Goal: Information Seeking & Learning: Learn about a topic

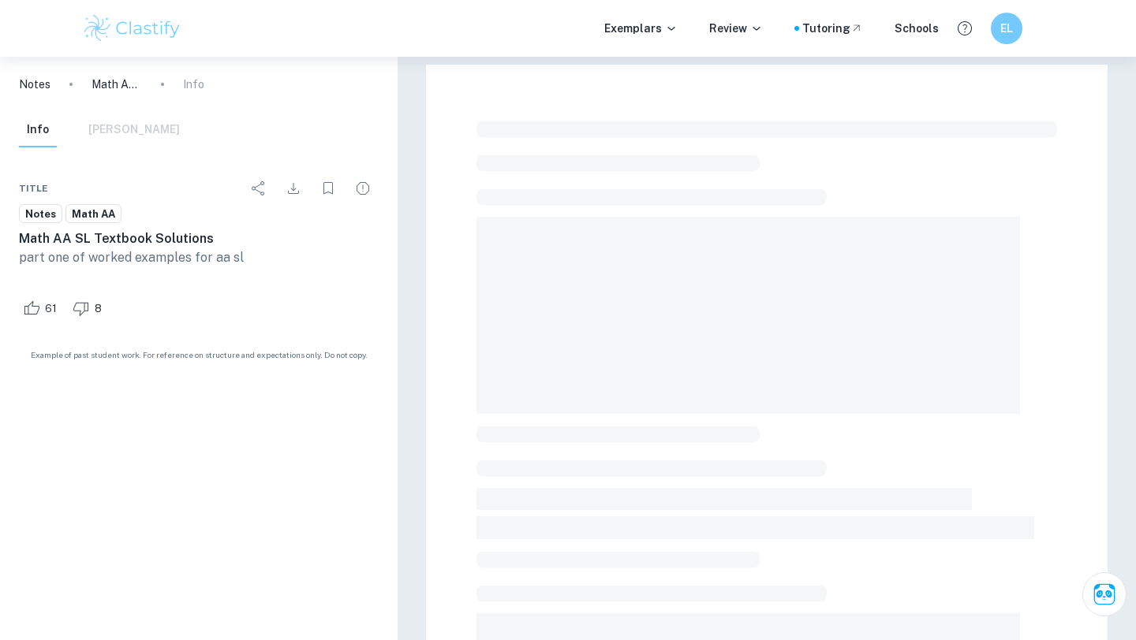
click at [146, 29] on img at bounding box center [132, 29] width 100 height 32
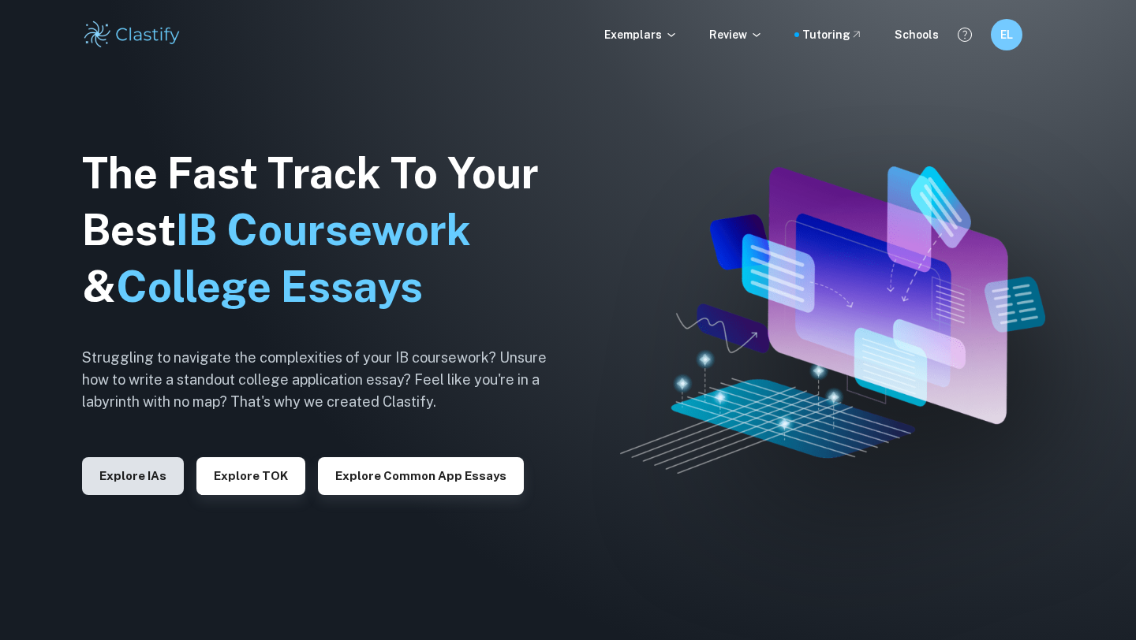
click at [155, 479] on button "Explore IAs" at bounding box center [133, 476] width 102 height 38
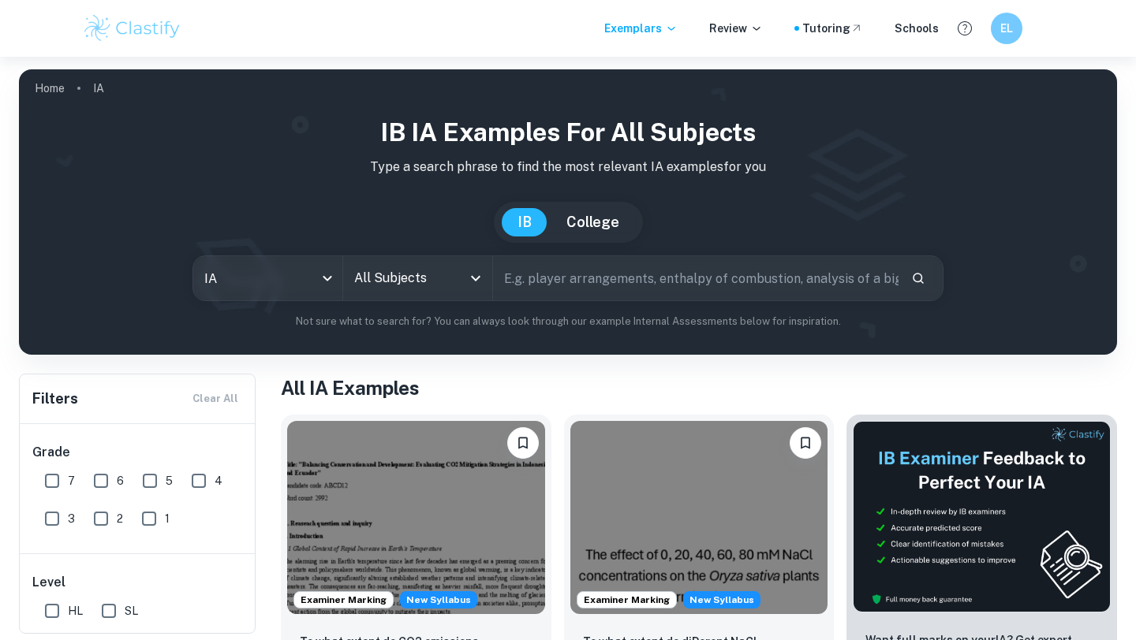
click at [385, 293] on div "All Subjects" at bounding box center [417, 278] width 149 height 44
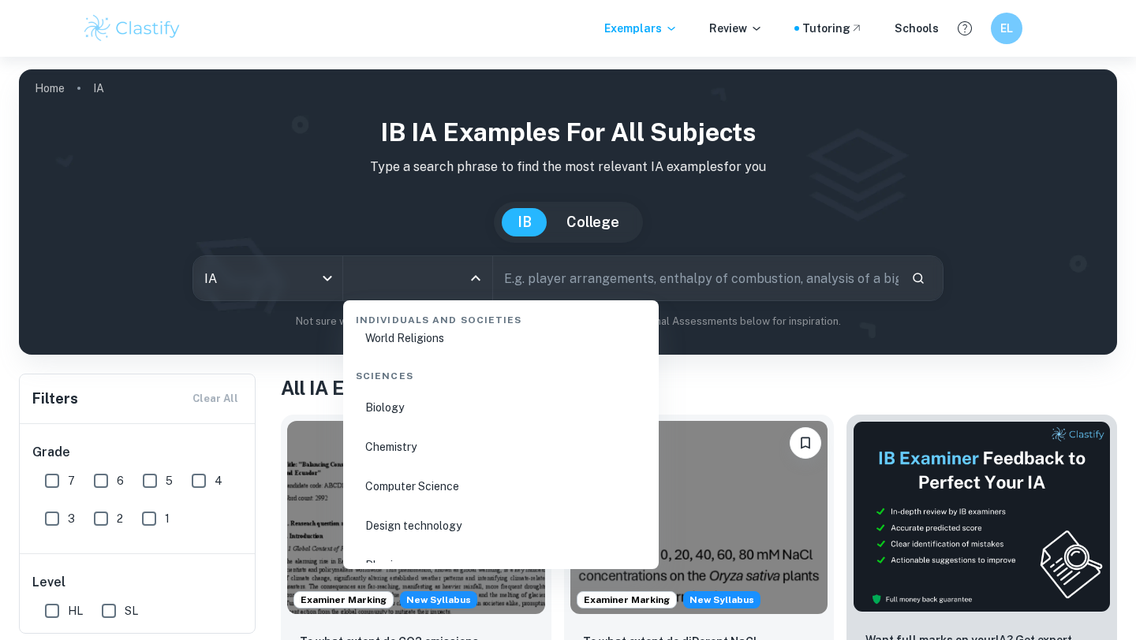
scroll to position [2404, 0]
click at [408, 402] on li "Biology" at bounding box center [500, 409] width 303 height 36
type input "Biology"
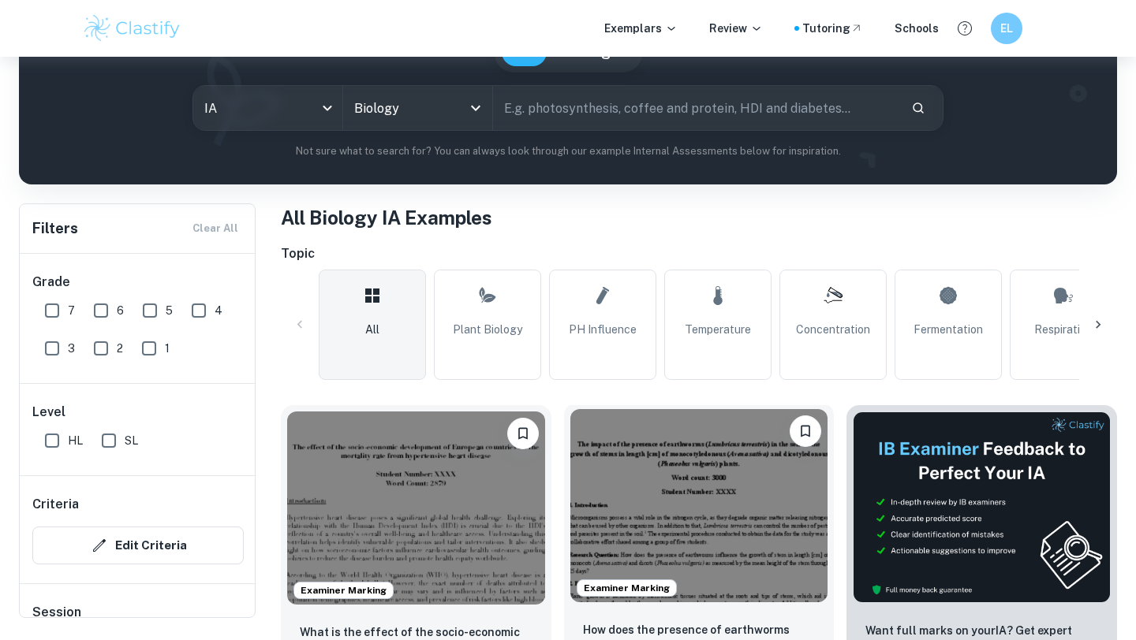
scroll to position [155, 0]
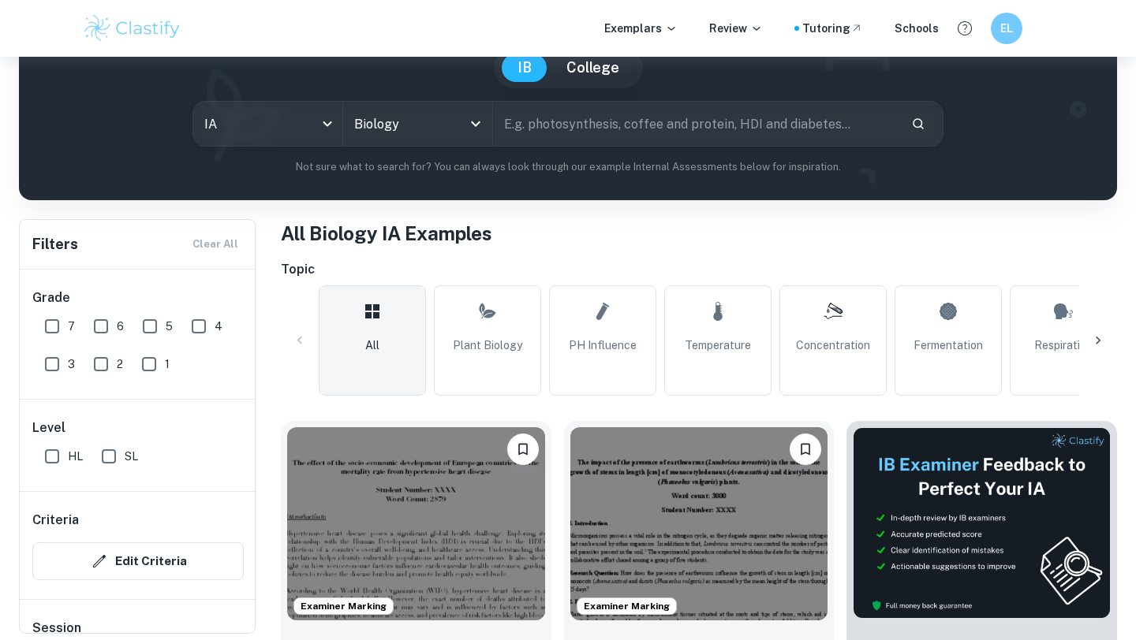
click at [578, 129] on input "text" at bounding box center [695, 124] width 405 height 44
type input "membrane permeability"
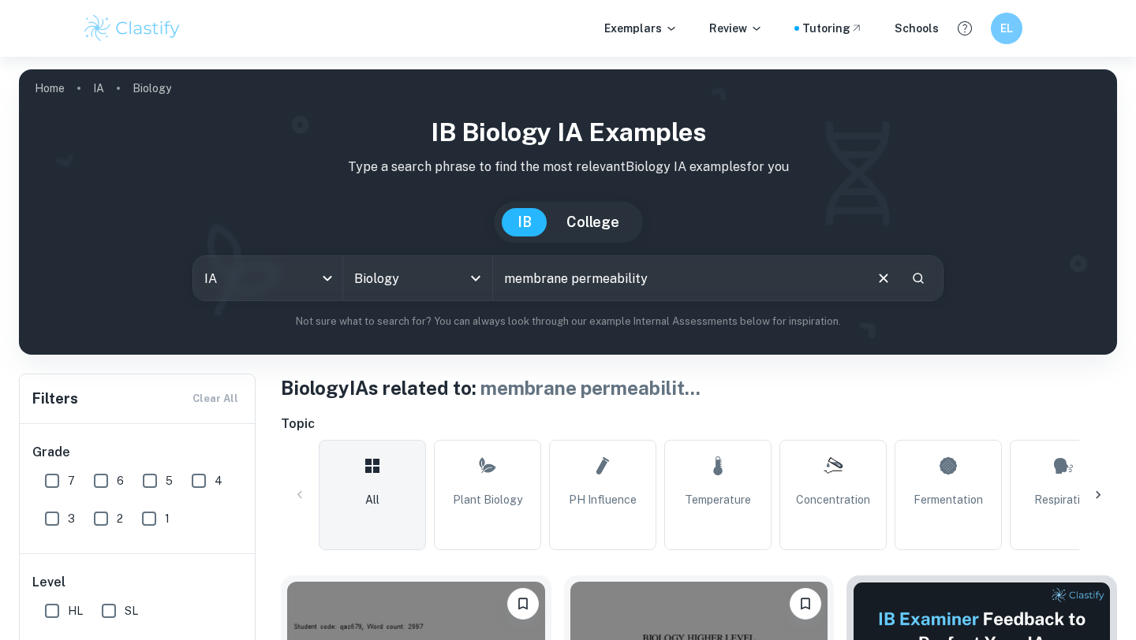
scroll to position [366, 0]
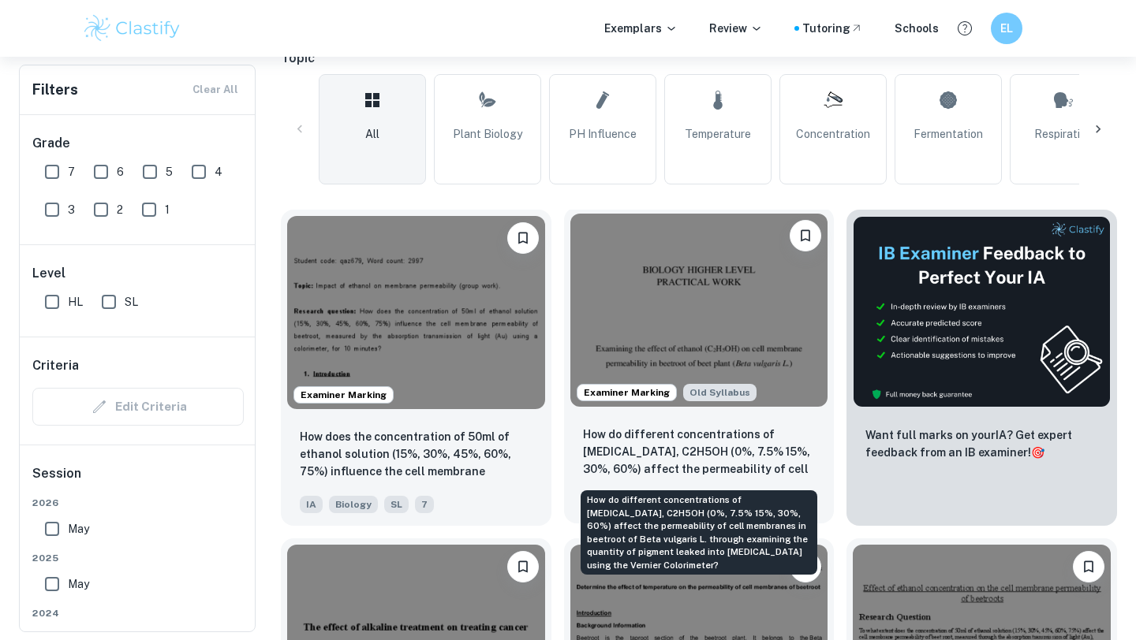
click at [725, 466] on p "How do different concentrations of [MEDICAL_DATA], C2H5OH (0%, 7.5% 15%, 30%, 6…" at bounding box center [699, 453] width 233 height 54
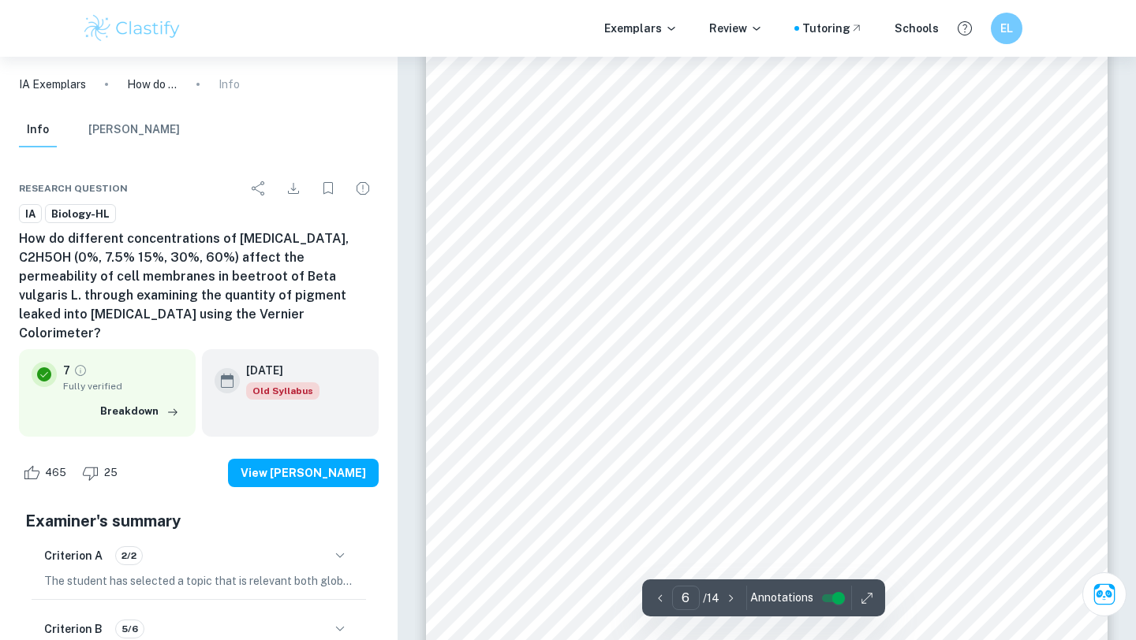
scroll to position [5218, 0]
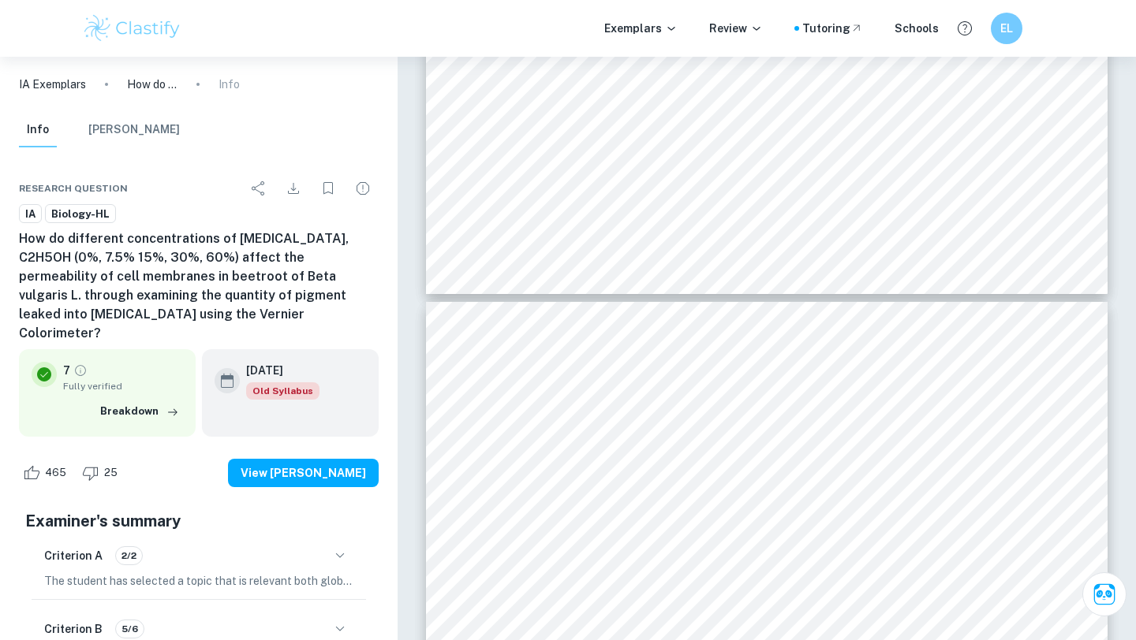
type input "6"
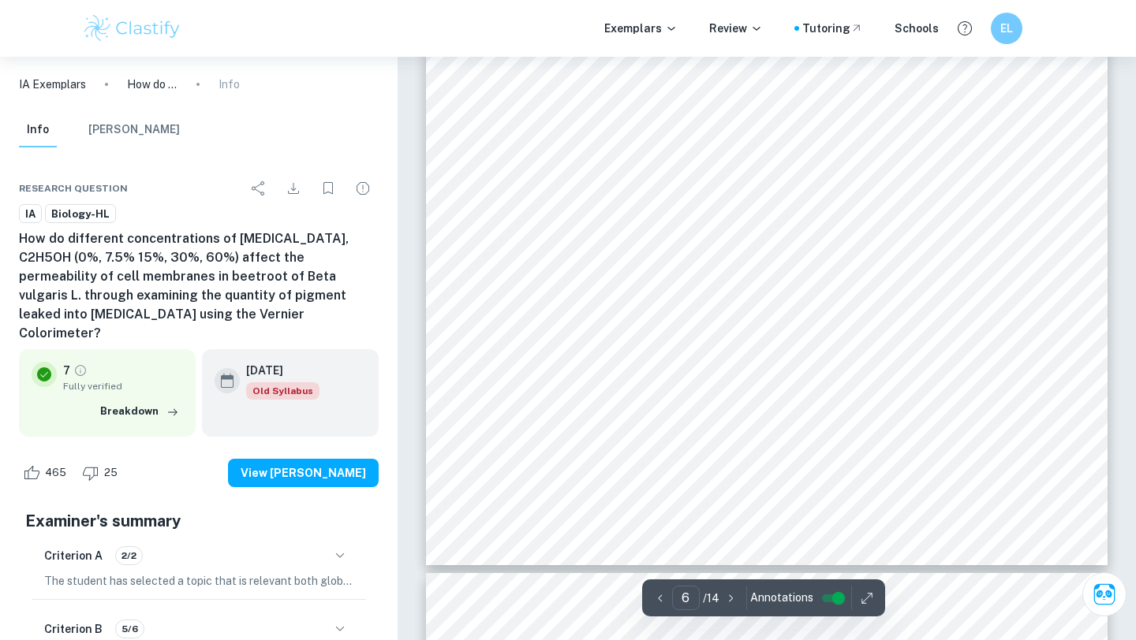
scroll to position [4948, 0]
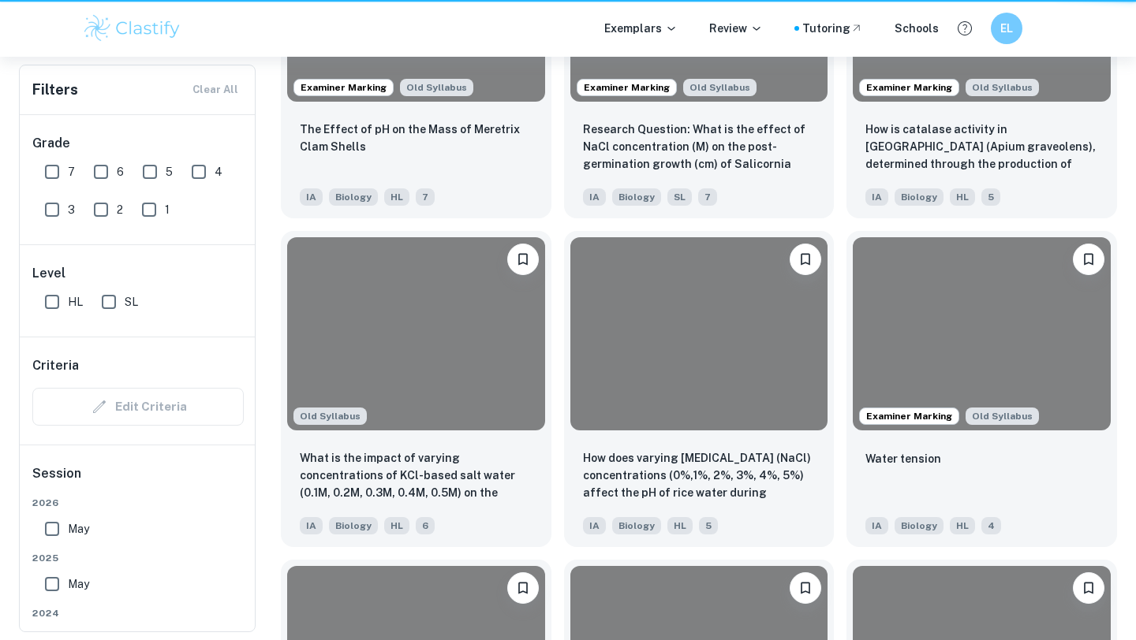
scroll to position [366, 0]
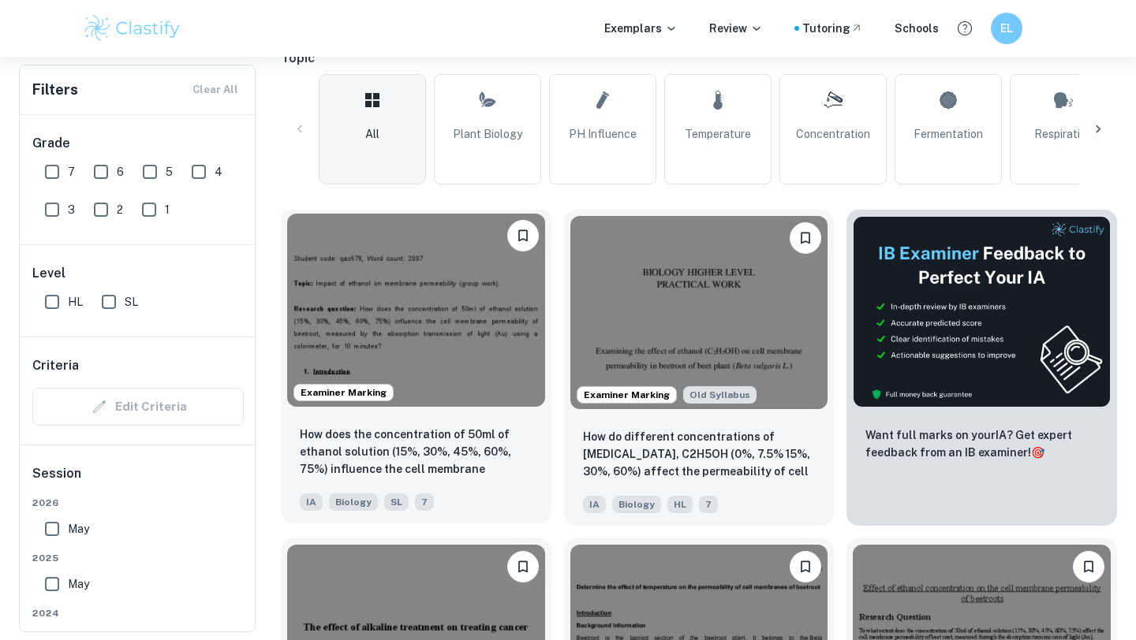
click at [499, 349] on img at bounding box center [416, 310] width 258 height 193
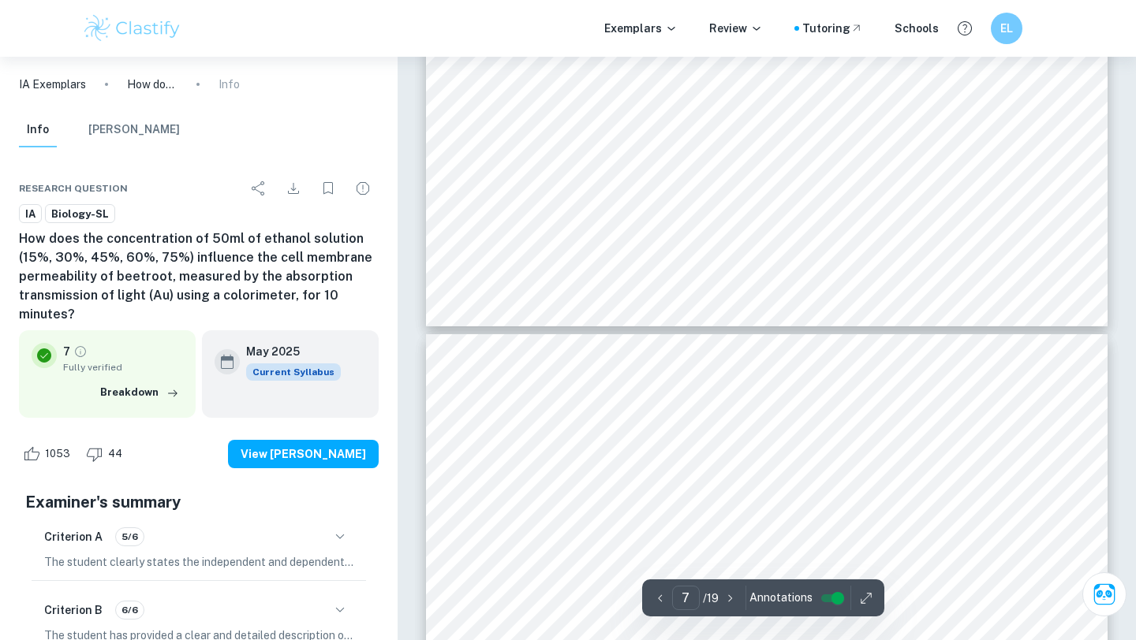
scroll to position [5941, 0]
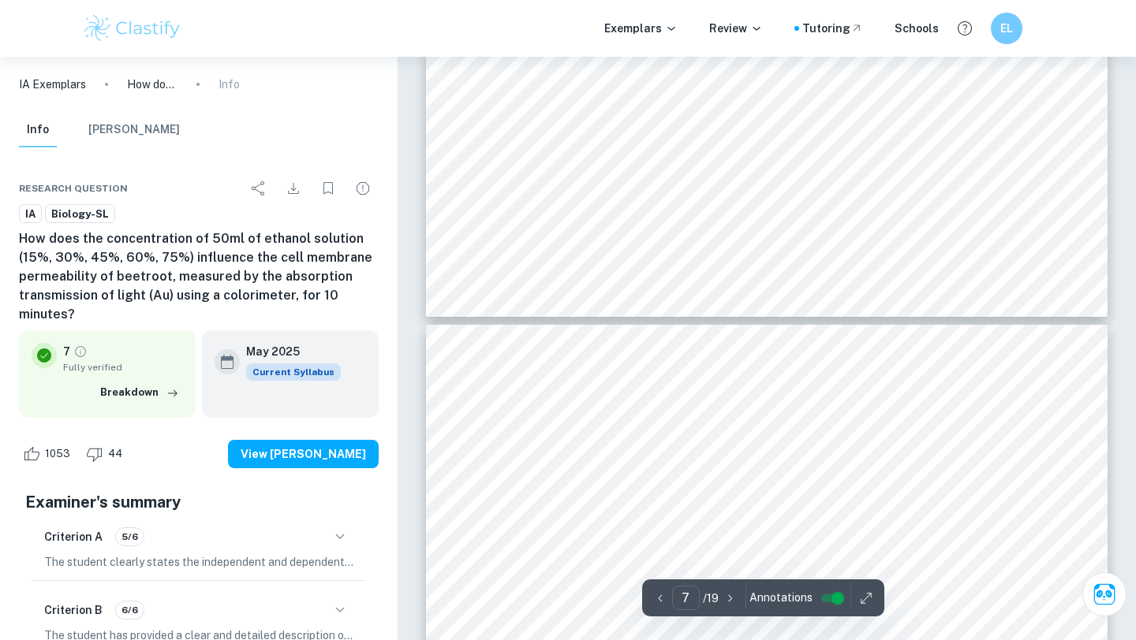
type input "6"
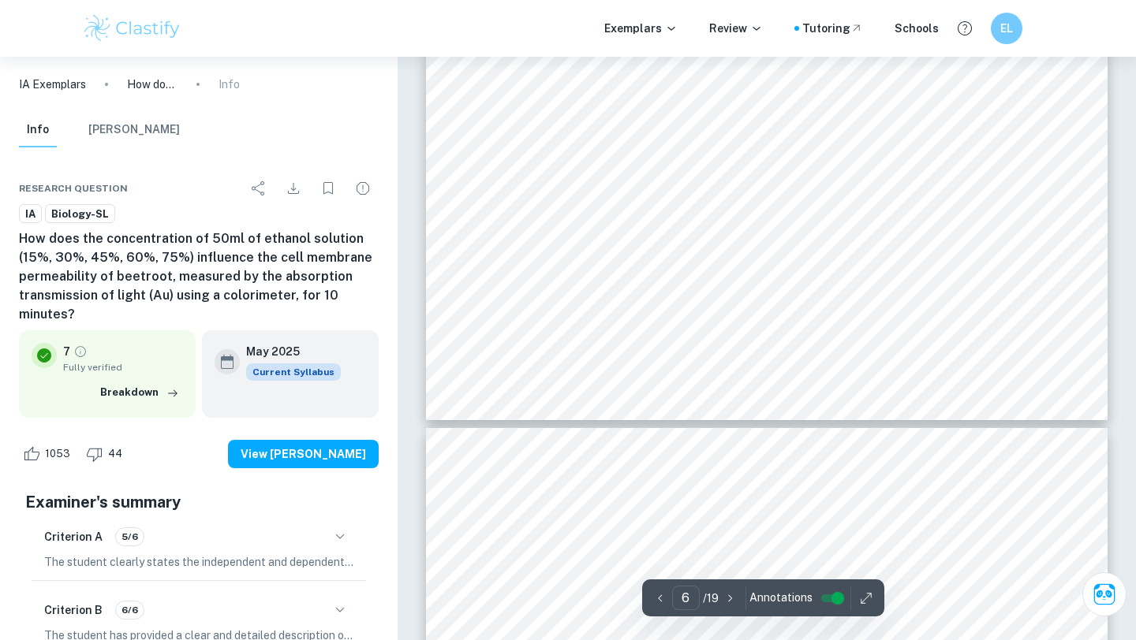
scroll to position [5581, 0]
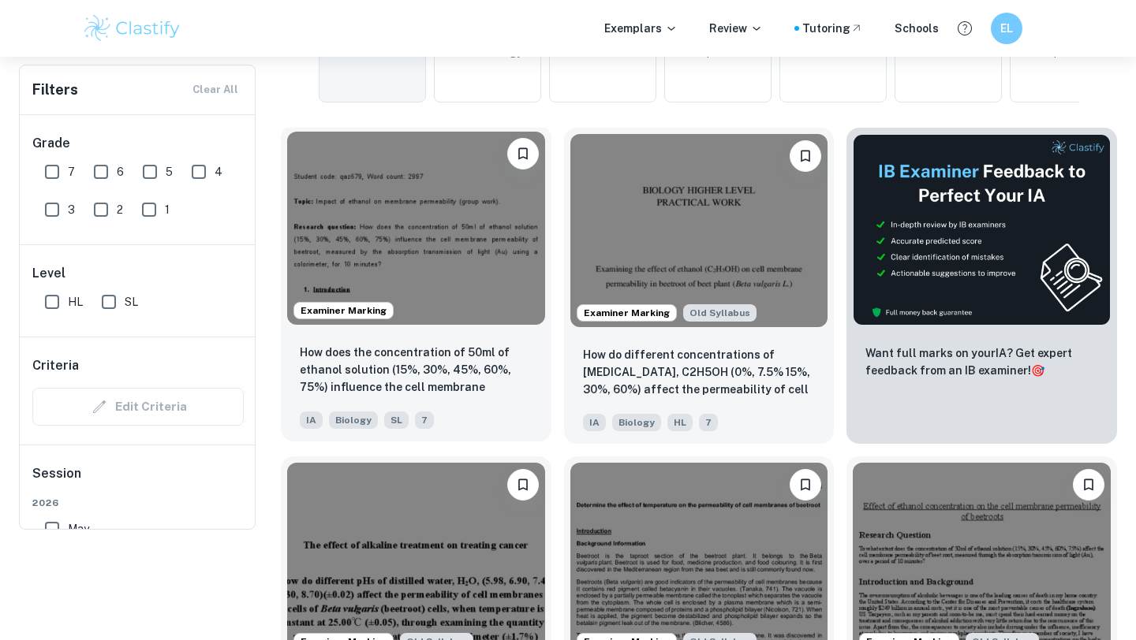
scroll to position [202, 0]
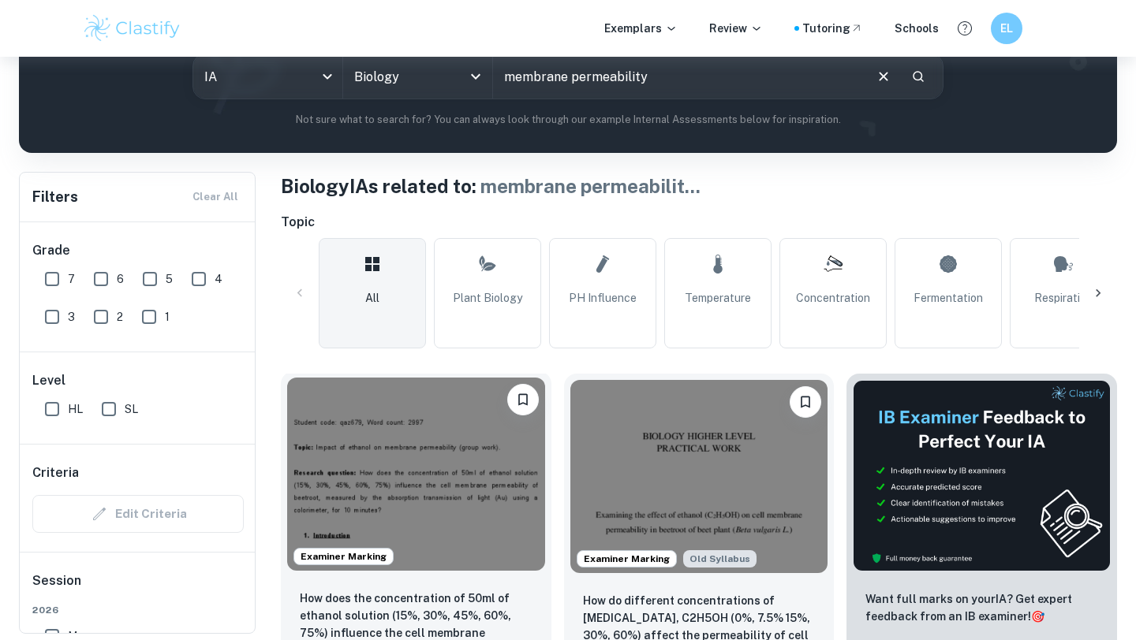
click at [459, 474] on img at bounding box center [416, 474] width 258 height 193
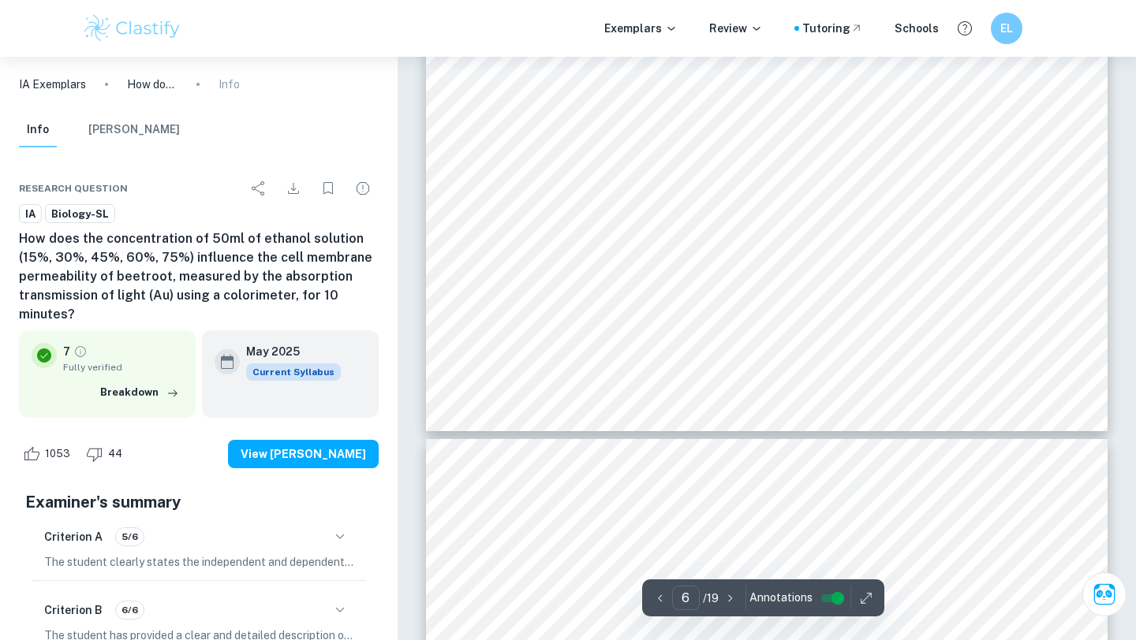
scroll to position [5568, 0]
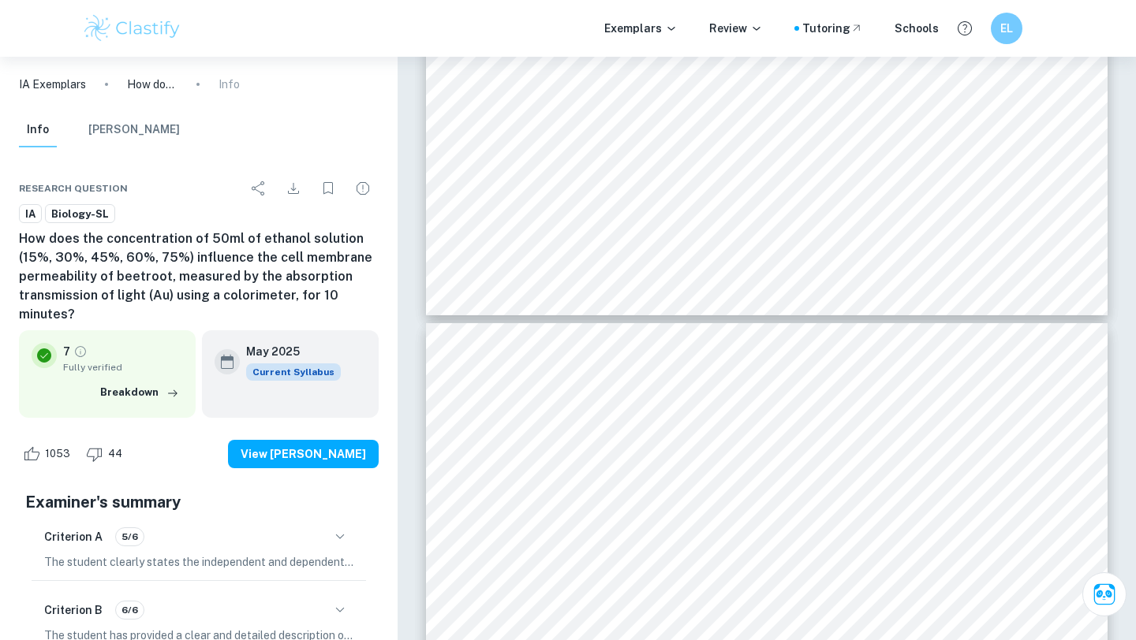
type input "7"
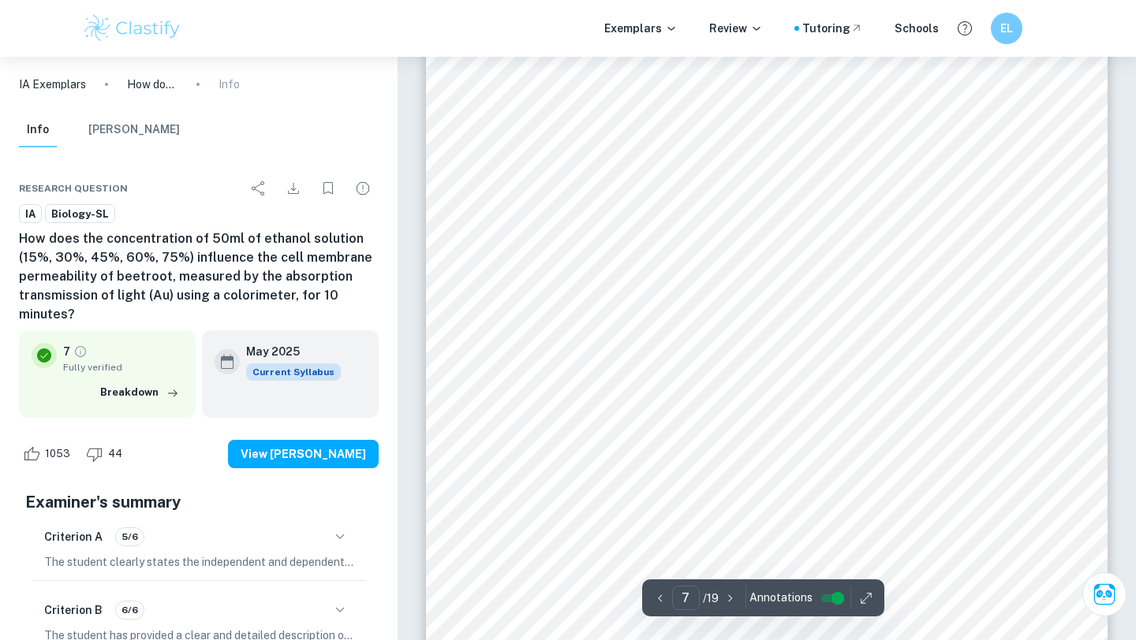
scroll to position [6173, 0]
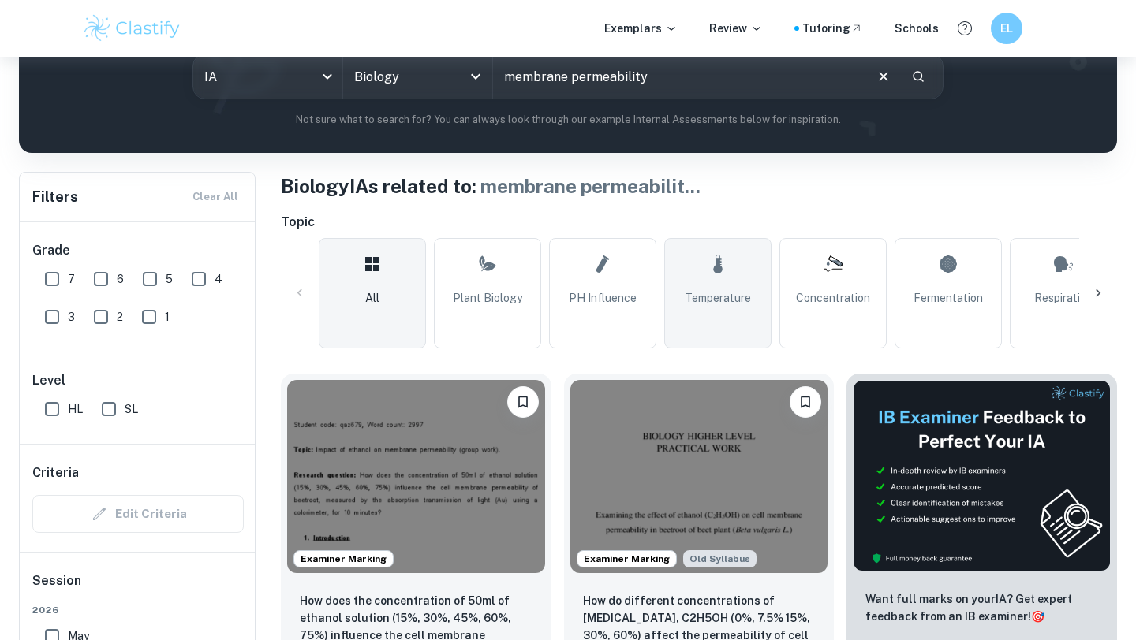
scroll to position [306, 0]
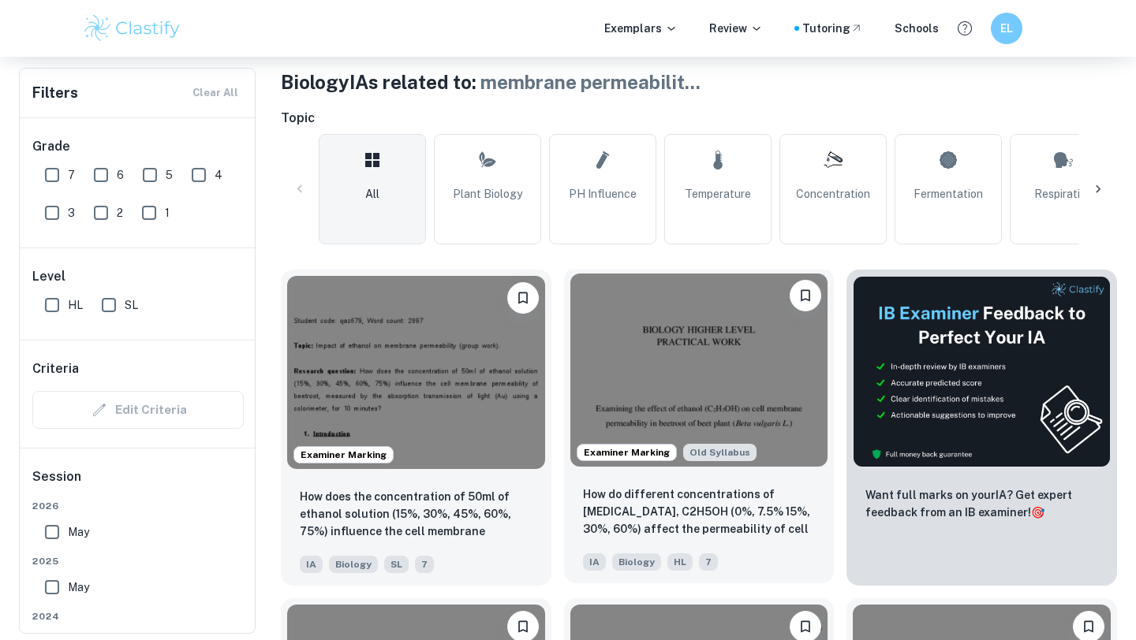
click at [659, 374] on img at bounding box center [699, 370] width 258 height 193
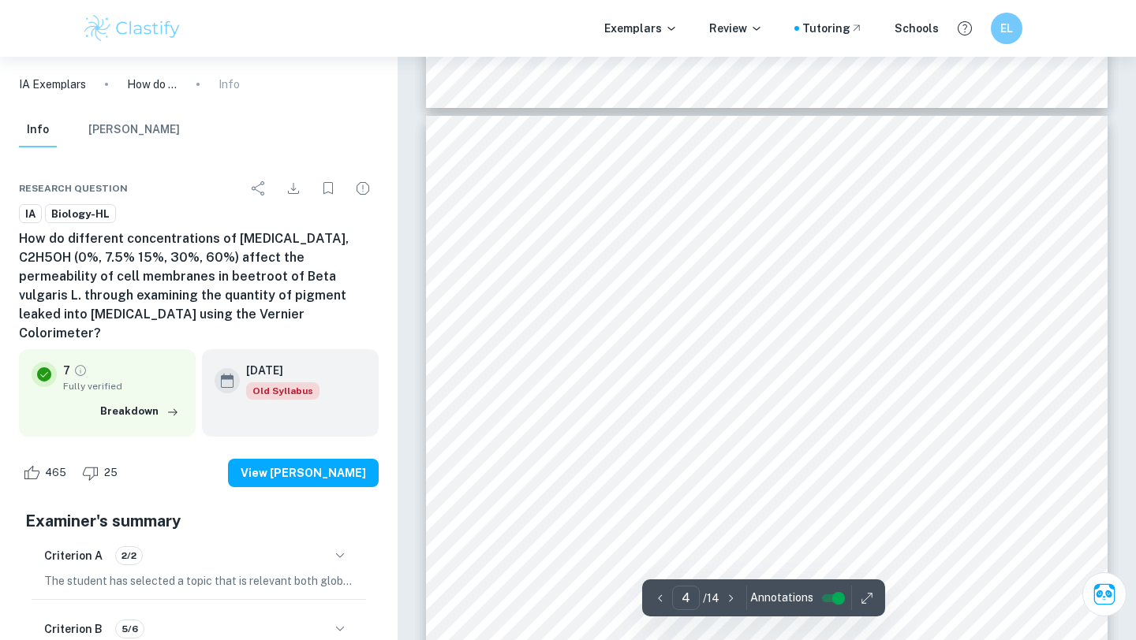
scroll to position [3415, 0]
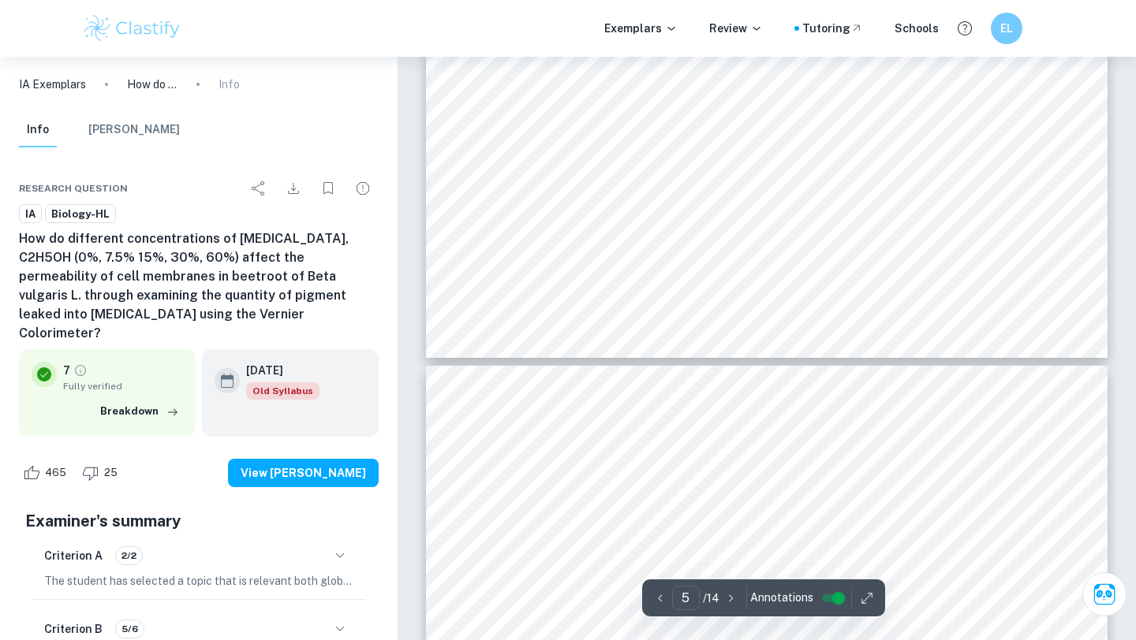
type input "6"
click at [720, 328] on span "solution / (ml)" at bounding box center [701, 324] width 64 height 11
click at [853, 341] on div "5 Figure 3. Scheme depicting the procedure for 5 trials (X1-X5) of any [MEDICAL…" at bounding box center [766, 259] width 681 height 882
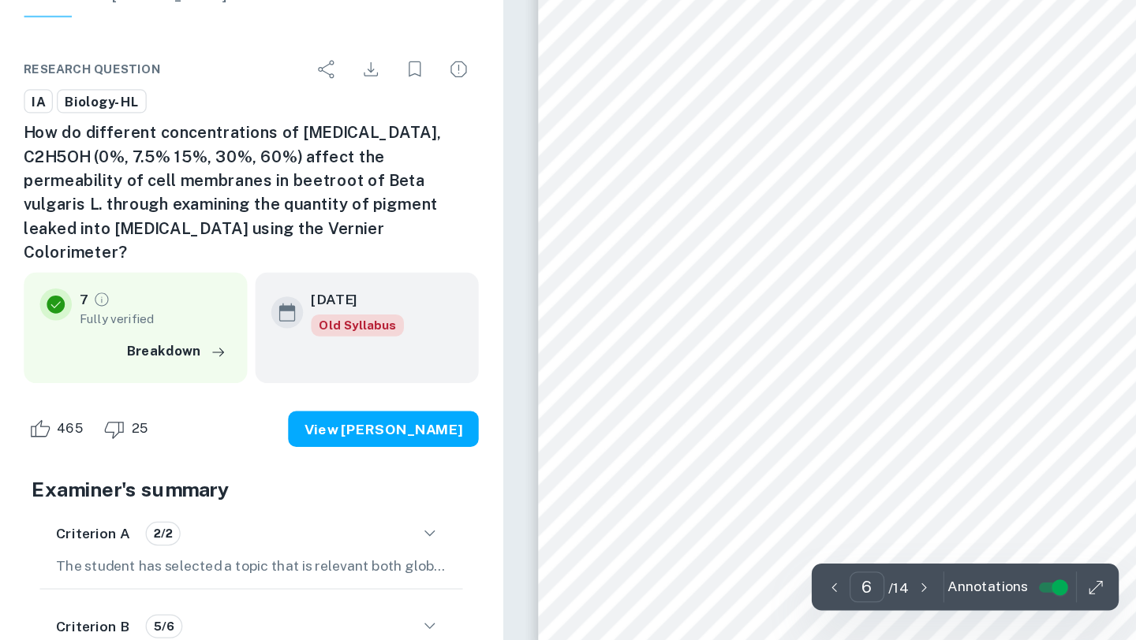
scroll to position [4867, 0]
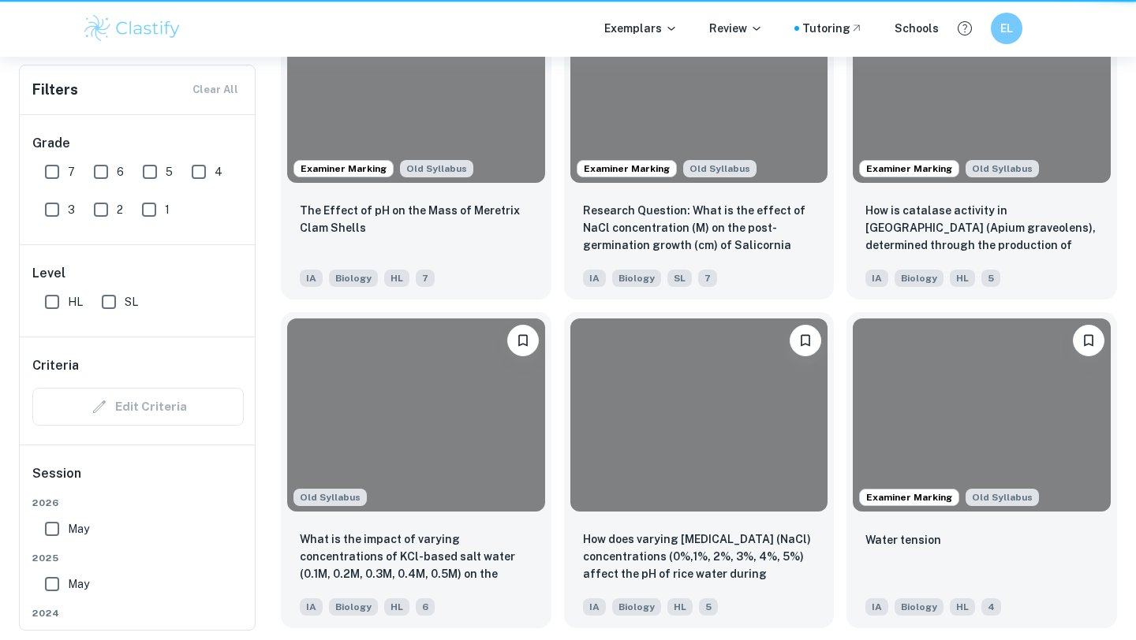
scroll to position [306, 0]
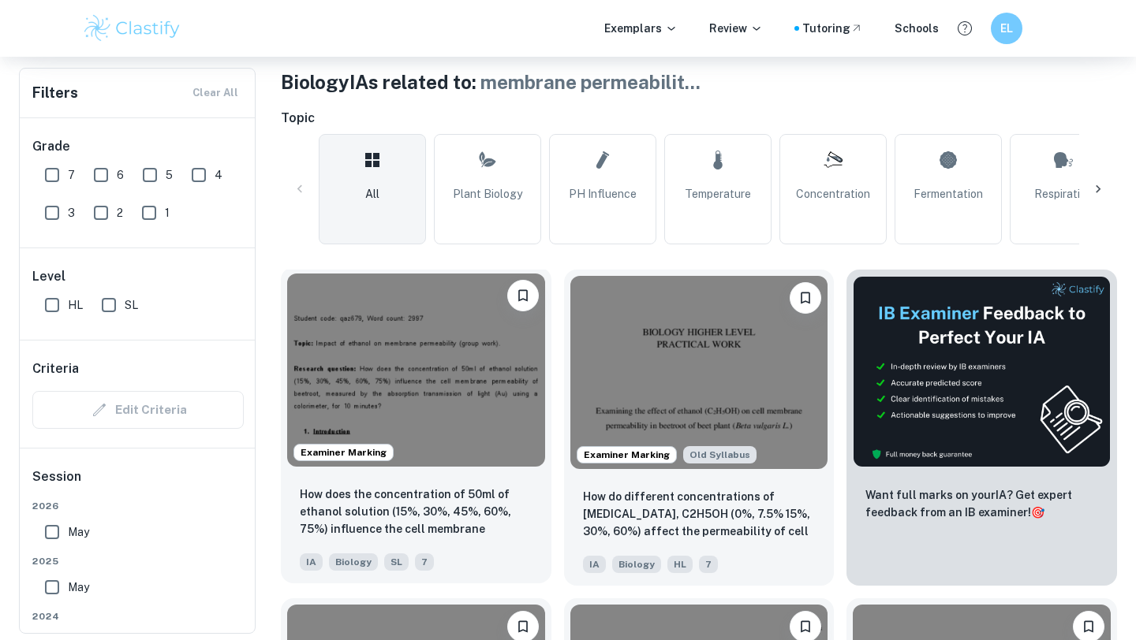
click at [326, 381] on img at bounding box center [416, 370] width 258 height 193
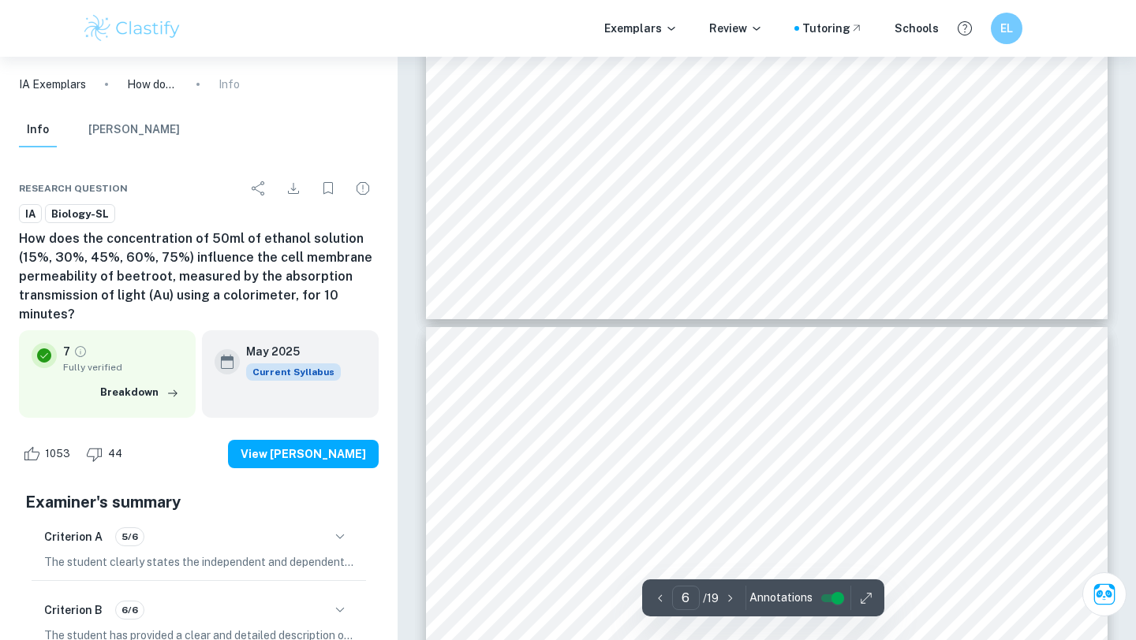
type input "7"
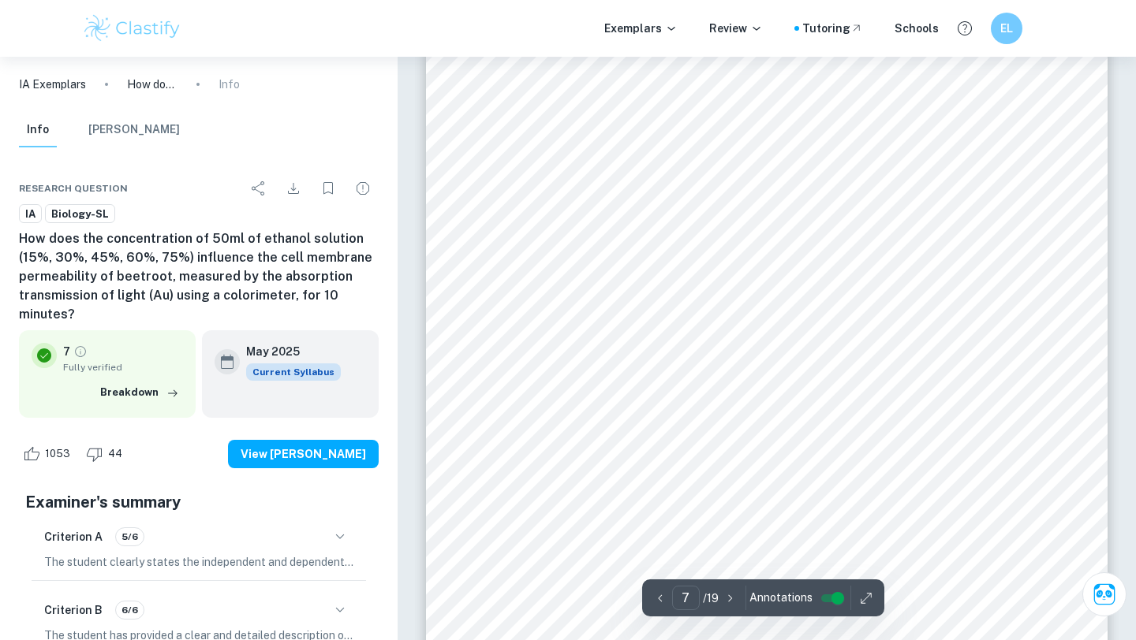
scroll to position [6035, 0]
